Goal: Information Seeking & Learning: Learn about a topic

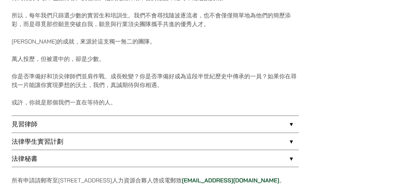
scroll to position [484, 0]
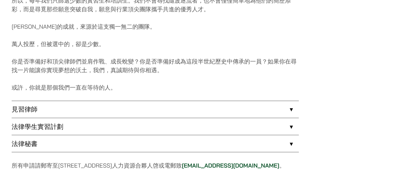
click at [40, 125] on link "法律學生實習計劃" at bounding box center [155, 126] width 287 height 17
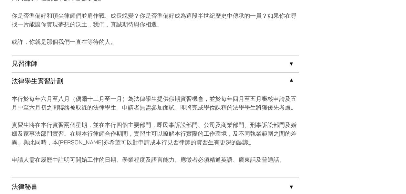
scroll to position [516, 0]
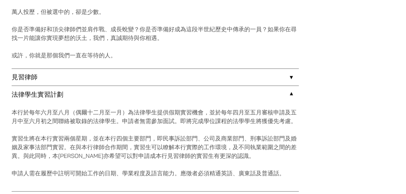
click at [74, 74] on link "見習律師" at bounding box center [155, 77] width 287 height 17
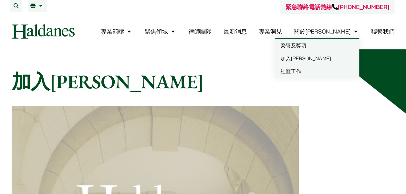
click at [287, 59] on link "加入[PERSON_NAME]" at bounding box center [317, 58] width 84 height 13
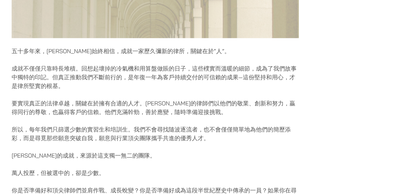
scroll to position [452, 0]
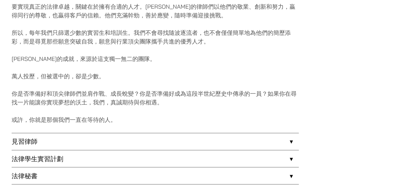
click at [37, 138] on link "見習律師" at bounding box center [155, 141] width 287 height 17
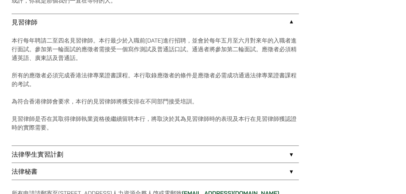
scroll to position [581, 0]
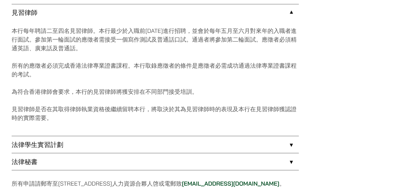
click at [83, 144] on link "法律學生實習計劃" at bounding box center [155, 144] width 287 height 17
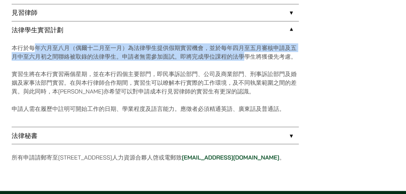
drag, startPoint x: 184, startPoint y: 50, endPoint x: 244, endPoint y: 52, distance: 60.4
click at [244, 52] on p "本行於每年六月至八月（偶爾十二月至一月）為法律學生提供假期實習機會，並於每年四月至五月審核申請及五月中至六月初之間聯絡被取錄的法律學生。申請者無需參加面試。即…" at bounding box center [155, 51] width 287 height 17
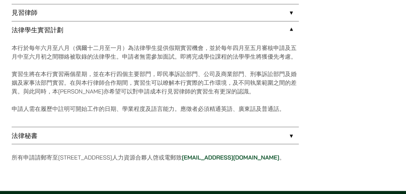
drag, startPoint x: 244, startPoint y: 52, endPoint x: 147, endPoint y: 72, distance: 99.3
click at [147, 72] on p "實習生將在本行實習兩個星期，並在本行四個主要部門，即民事訴訟部門、公司及商業部門、刑事訴訟部門及婚姻及家事法部門實習。在與本行律師合作期間，實習生可以瞭解本行…" at bounding box center [155, 82] width 287 height 26
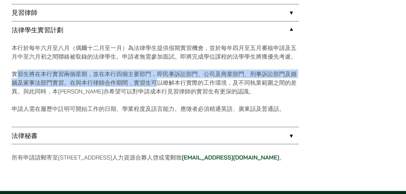
drag, startPoint x: 67, startPoint y: 76, endPoint x: 156, endPoint y: 79, distance: 88.5
click at [156, 79] on p "實習生將在本行實習兩個星期，並在本行四個主要部門，即民事訴訟部門、公司及商業部門、刑事訴訟部門及婚姻及家事法部門實習。在與本行律師合作期間，實習生可以瞭解本行…" at bounding box center [155, 82] width 287 height 26
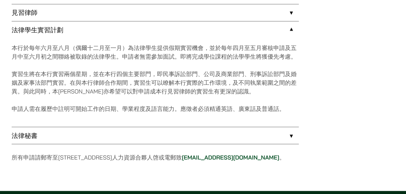
drag, startPoint x: 156, startPoint y: 79, endPoint x: 91, endPoint y: 90, distance: 65.3
click at [91, 90] on p "實習生將在本行實習兩個星期，並在本行四個主要部門，即民事訴訟部門、公司及商業部門、刑事訴訟部門及婚姻及家事法部門實習。在與本行律師合作期間，實習生可以瞭解本行…" at bounding box center [155, 82] width 287 height 26
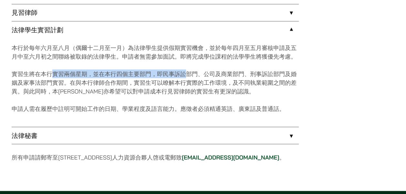
drag, startPoint x: 81, startPoint y: 74, endPoint x: 190, endPoint y: 76, distance: 109.1
click at [190, 76] on p "實習生將在本行實習兩個星期，並在本行四個主要部門，即民事訴訟部門、公司及商業部門、刑事訴訟部門及婚姻及家事法部門實習。在與本行律師合作期間，實習生可以瞭解本行…" at bounding box center [155, 82] width 287 height 26
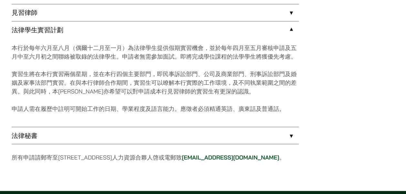
click at [56, 84] on p "實習生將在本行實習兩個星期，並在本行四個主要部門，即民事訴訟部門、公司及商業部門、刑事訴訟部門及婚姻及家事法部門實習。在與本行律師合作期間，實習生可以瞭解本行…" at bounding box center [155, 82] width 287 height 26
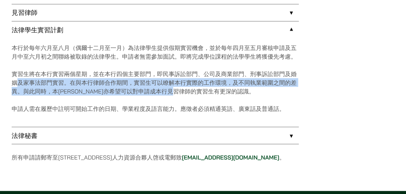
drag, startPoint x: 19, startPoint y: 85, endPoint x: 201, endPoint y: 90, distance: 182.1
click at [201, 90] on p "實習生將在本行實習兩個星期，並在本行四個主要部門，即民事訴訟部門、公司及商業部門、刑事訴訟部門及婚姻及家事法部門實習。在與本行律師合作期間，實習生可以瞭解本行…" at bounding box center [155, 82] width 287 height 26
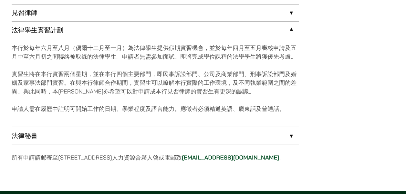
click at [15, 61] on div "本行於每年六月至八月（偶爾十二月至一月）為法律學生提供假期實習機會，並於每年四月至五月審核申請及五月中至六月初之間聯絡被取錄的法律學生。申請者無需參加面試。即…" at bounding box center [155, 82] width 287 height 89
